Goal: Check status: Check status

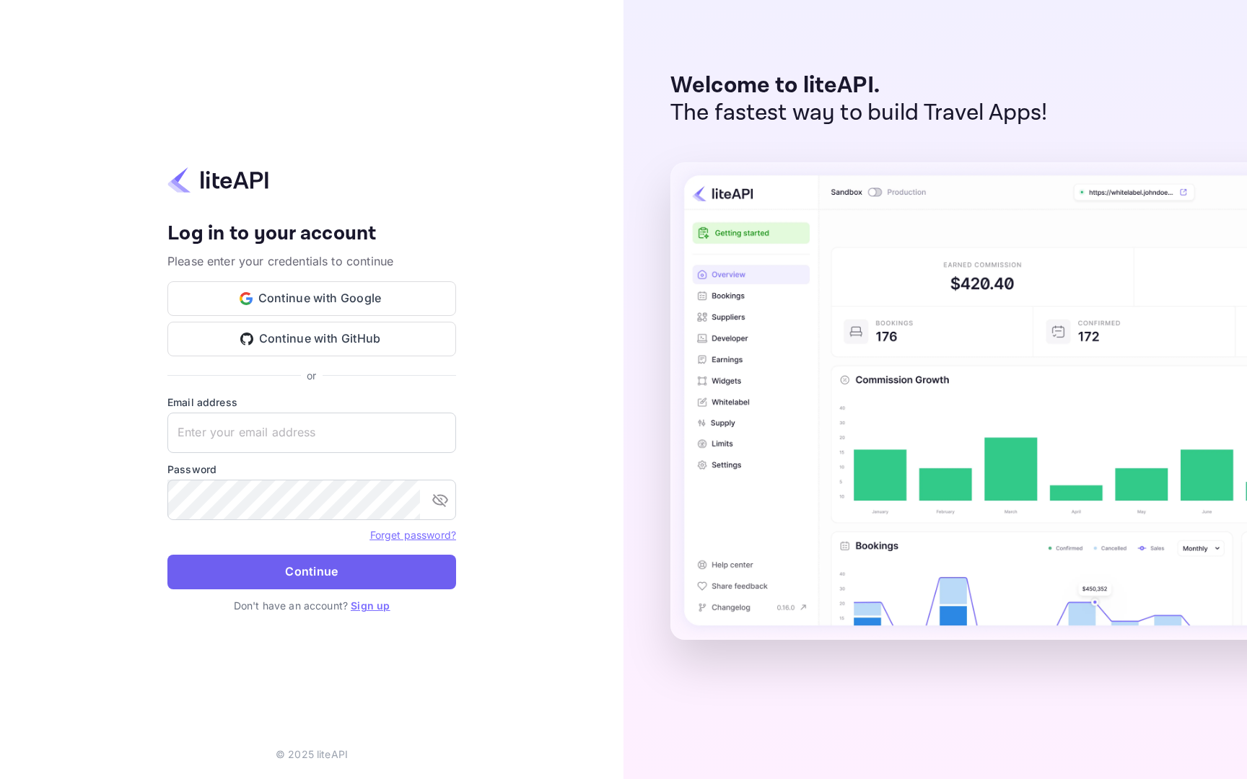
type input "[EMAIL_ADDRESS][DOMAIN_NAME]"
click at [284, 565] on button "Continue" at bounding box center [311, 572] width 289 height 35
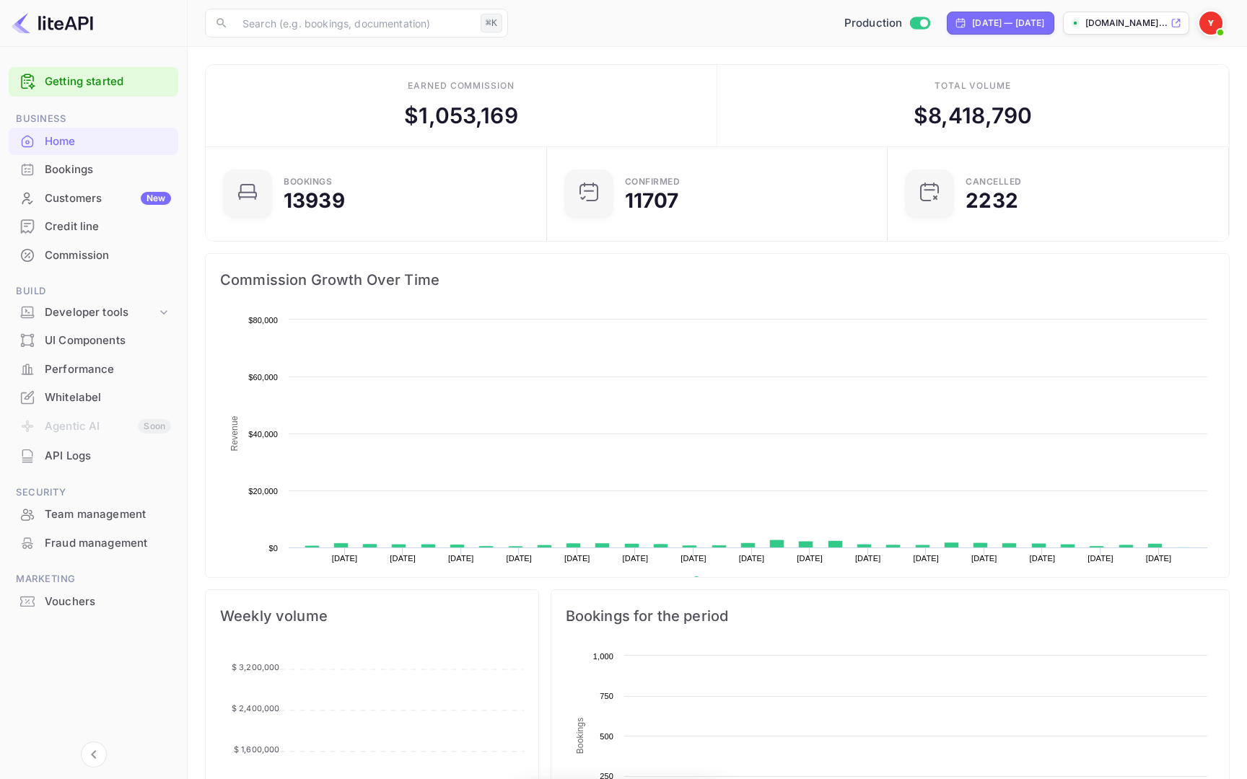
scroll to position [235, 333]
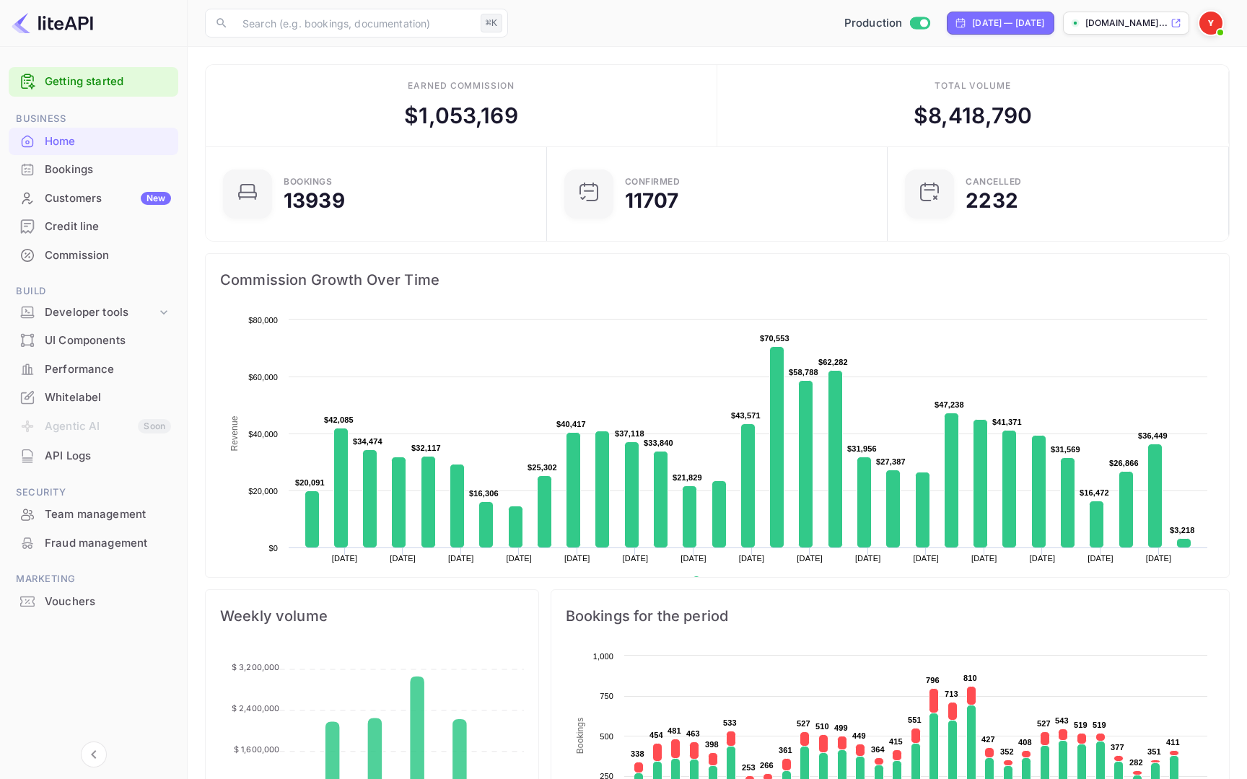
click at [82, 175] on div "Bookings" at bounding box center [108, 170] width 126 height 17
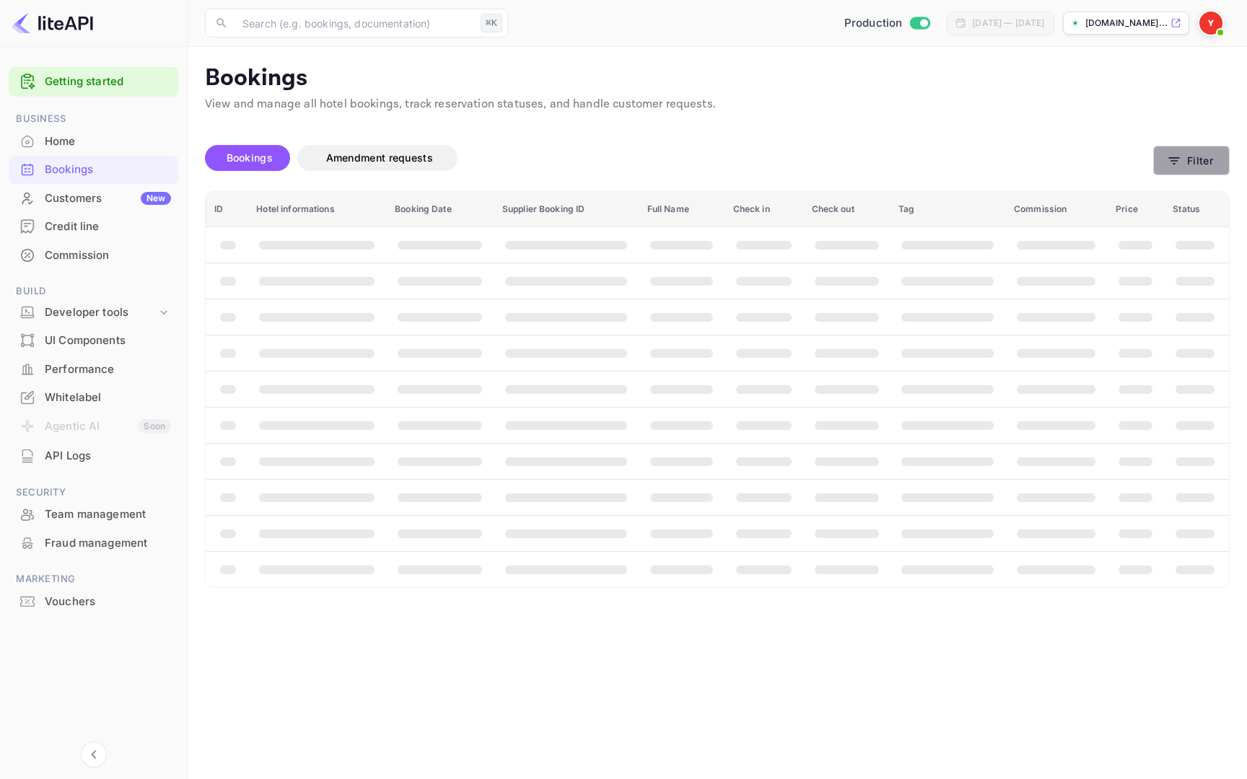
click at [1174, 154] on icon "button" at bounding box center [1174, 161] width 14 height 14
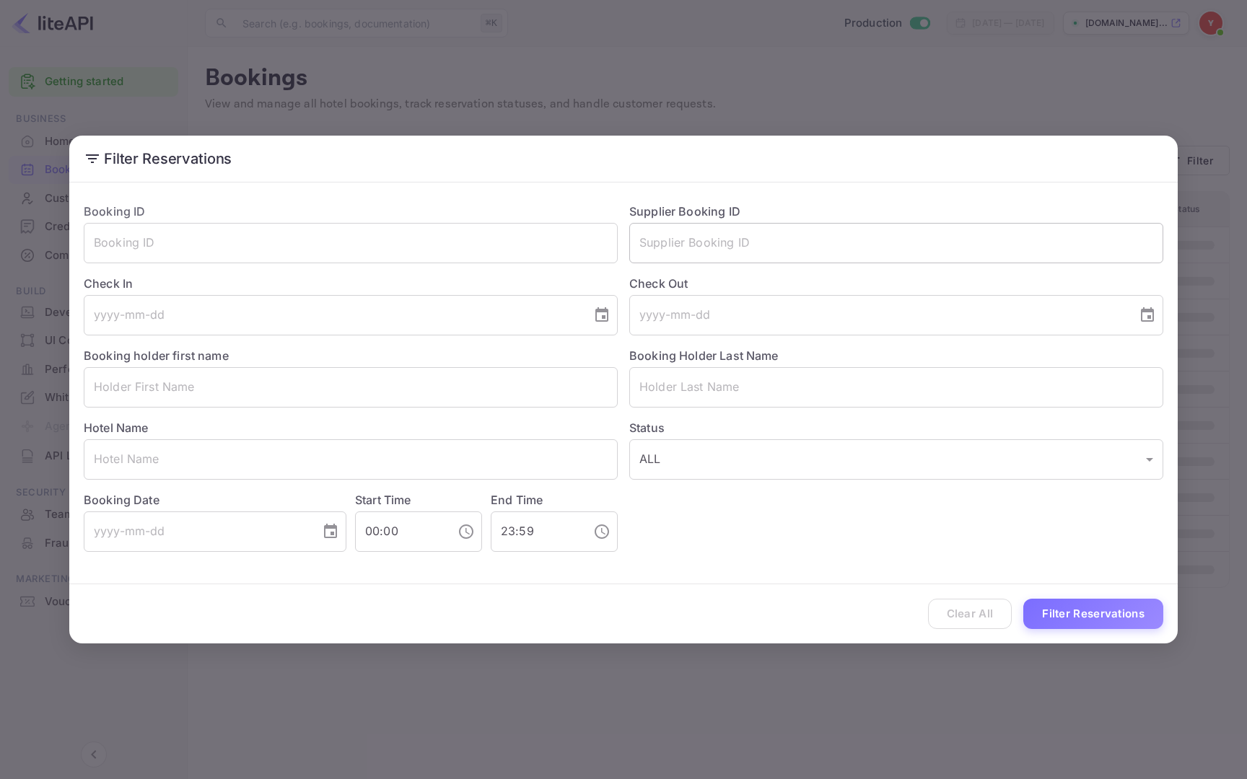
click at [752, 223] on input "text" at bounding box center [896, 243] width 534 height 40
paste input "8345699"
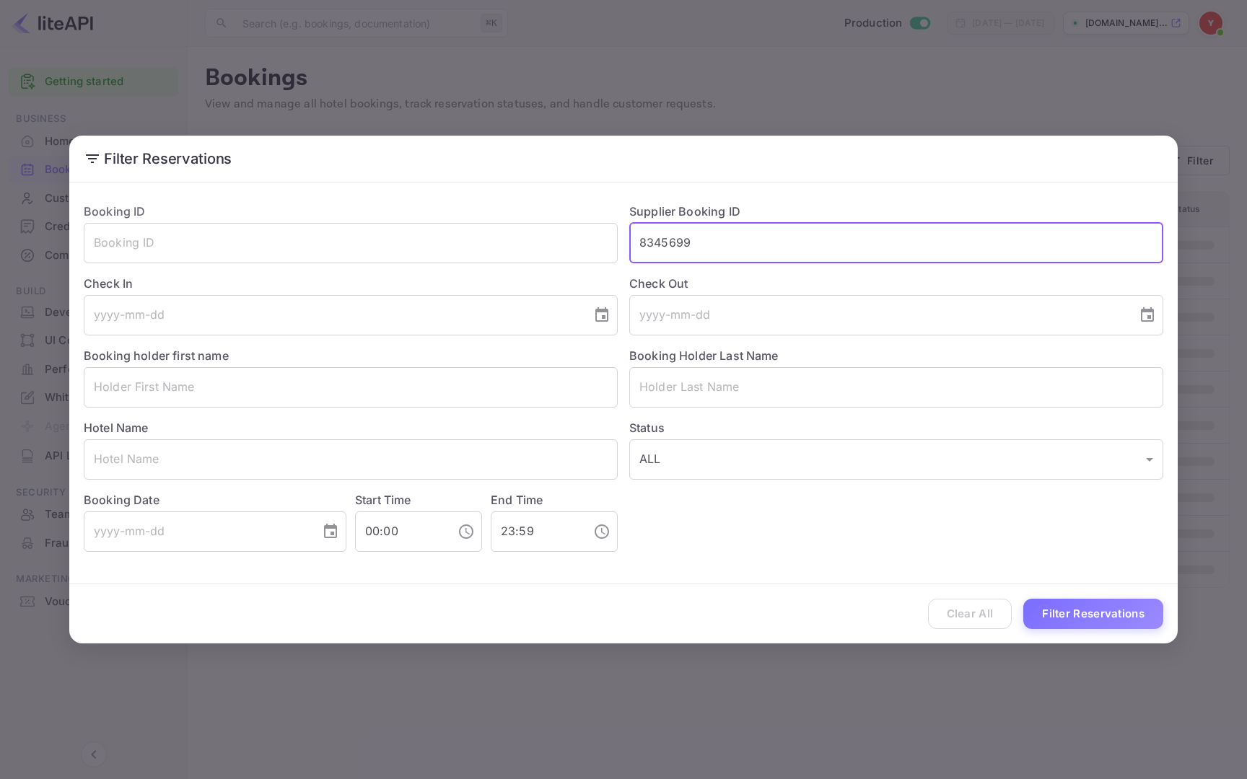
type input "8345699"
click at [1023, 599] on button "Filter Reservations" at bounding box center [1093, 614] width 140 height 31
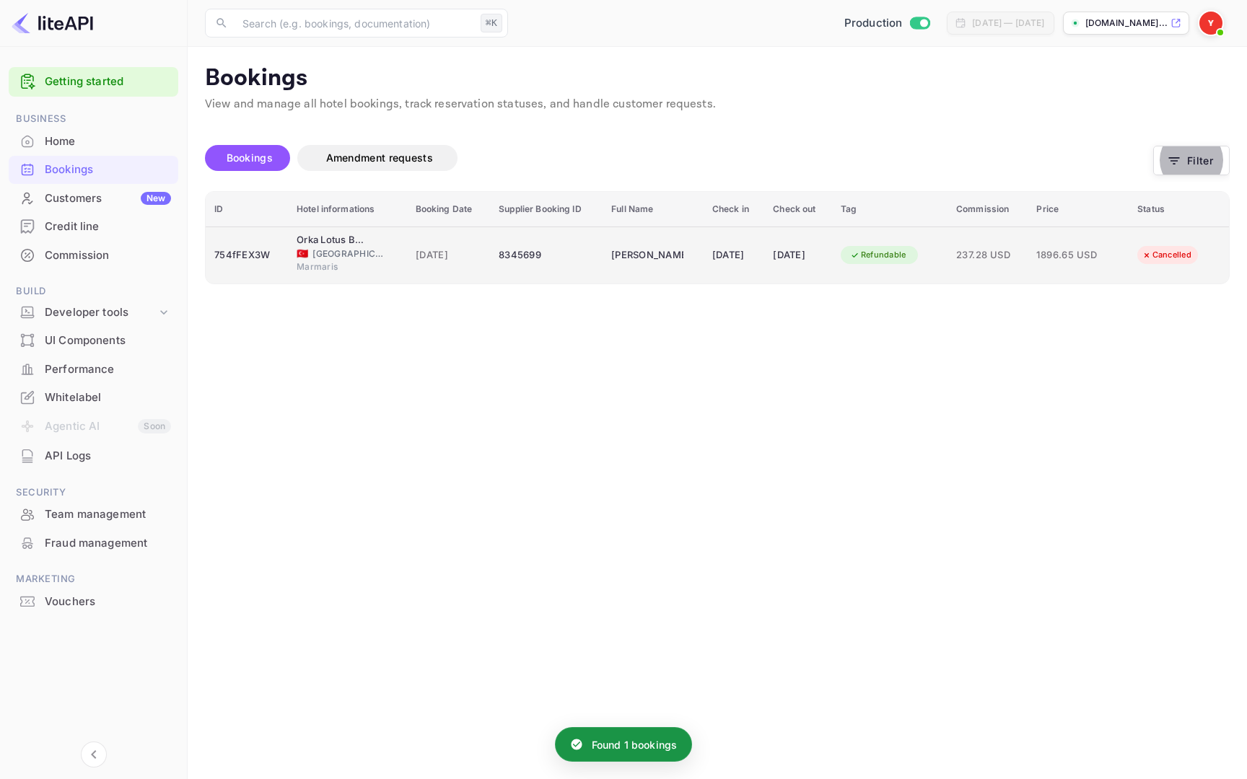
click at [988, 244] on div "237.28 USD" at bounding box center [988, 255] width 64 height 23
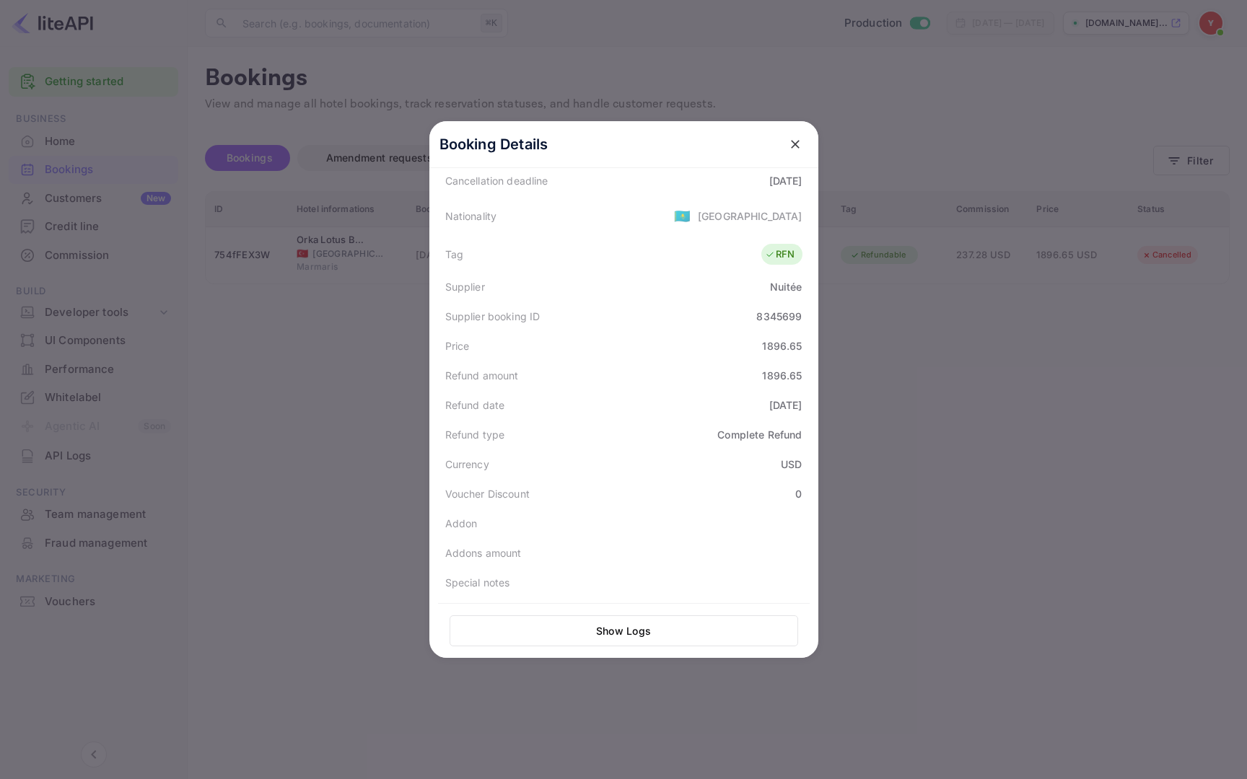
scroll to position [325, 0]
